Goal: Register for event/course

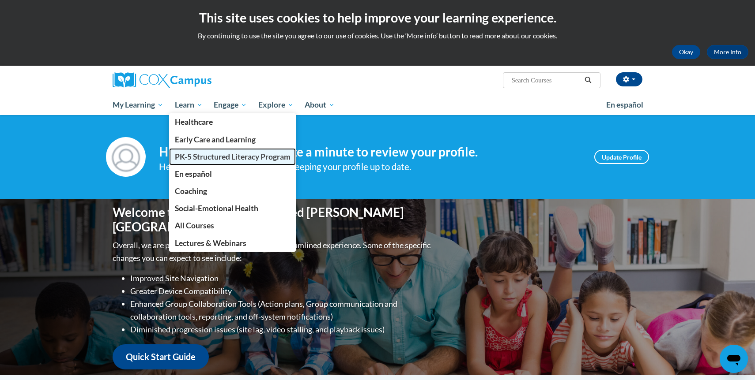
click at [199, 159] on span "PK-5 Structured Literacy Program" at bounding box center [233, 156] width 116 height 9
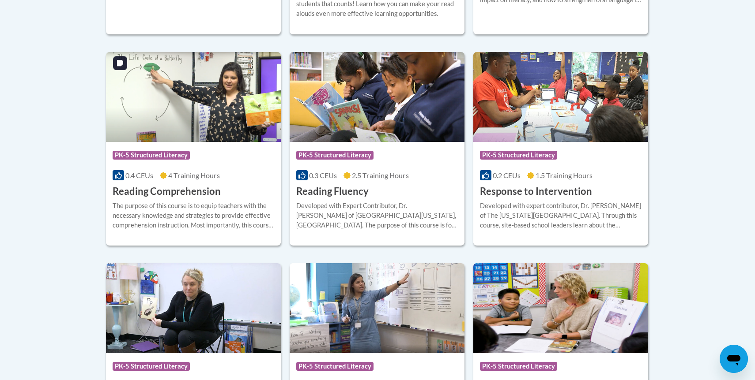
scroll to position [809, 0]
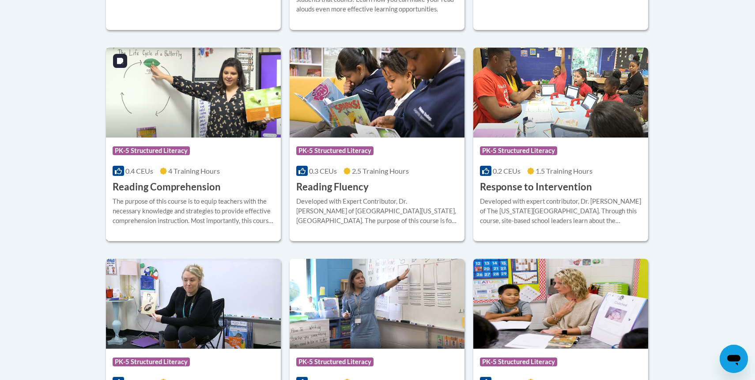
click at [204, 94] on img at bounding box center [193, 93] width 175 height 90
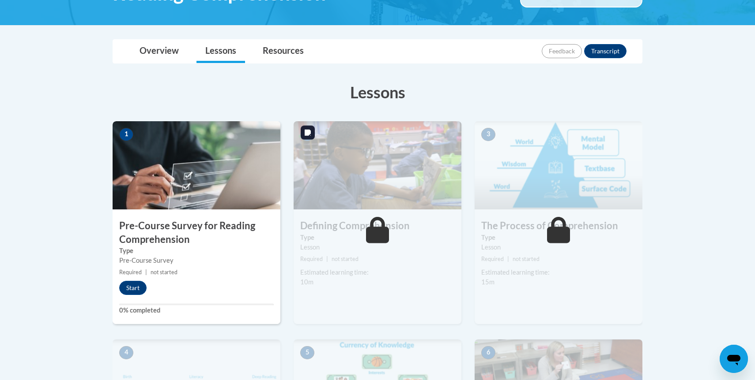
scroll to position [187, 0]
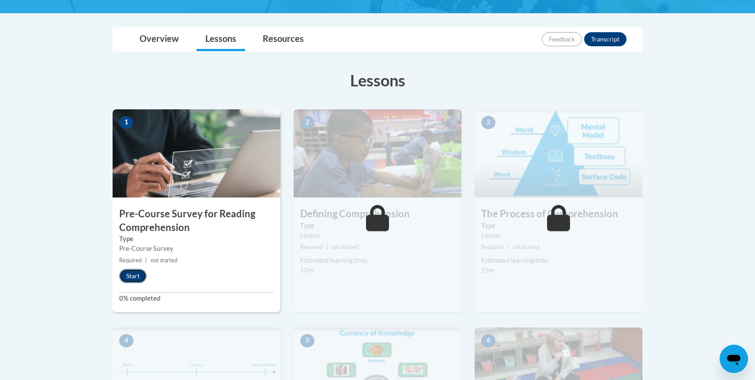
click at [133, 279] on button "Start" at bounding box center [132, 276] width 27 height 14
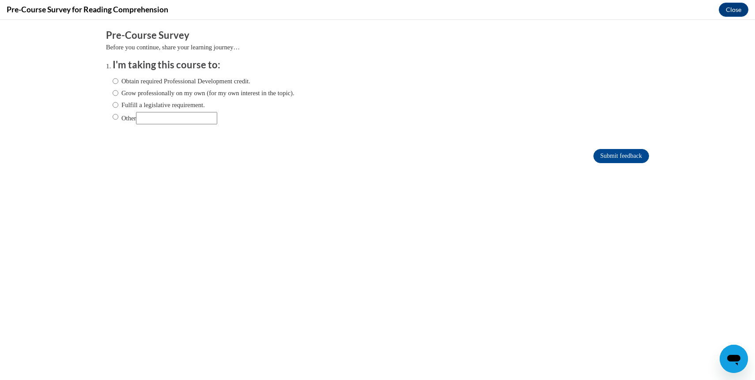
scroll to position [0, 0]
click at [184, 83] on label "Obtain required Professional Development credit." at bounding box center [182, 81] width 138 height 10
click at [118, 83] on input "Obtain required Professional Development credit." at bounding box center [116, 81] width 6 height 10
radio input "true"
click at [615, 151] on input "Submit feedback" at bounding box center [621, 156] width 56 height 14
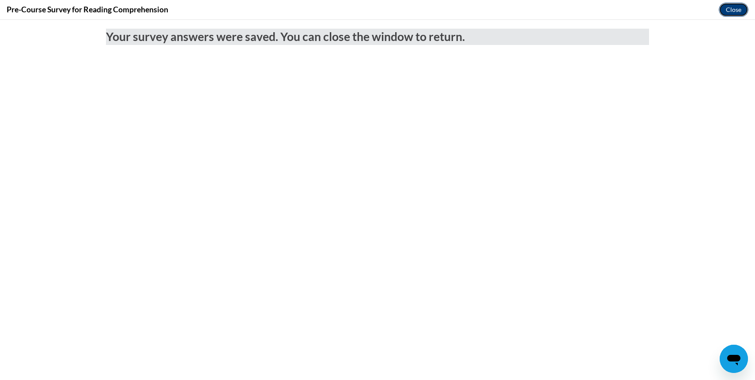
click at [740, 7] on button "Close" at bounding box center [733, 10] width 30 height 14
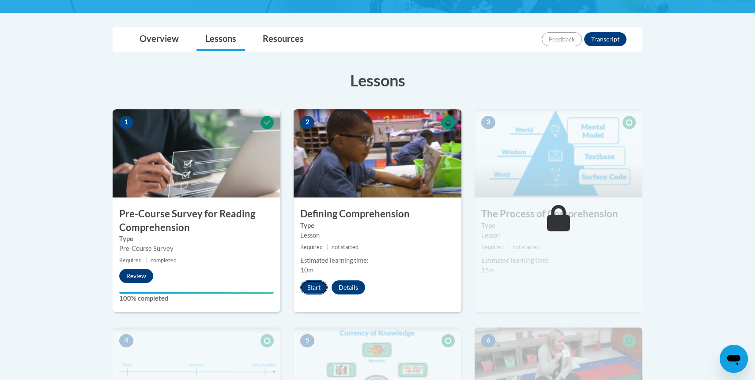
click at [315, 288] on button "Start" at bounding box center [313, 288] width 27 height 14
